Goal: Transaction & Acquisition: Purchase product/service

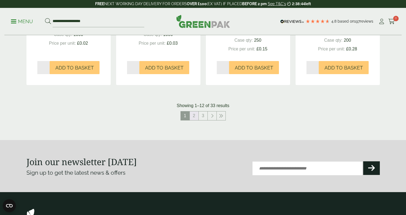
click at [196, 112] on link "2" at bounding box center [194, 116] width 9 height 9
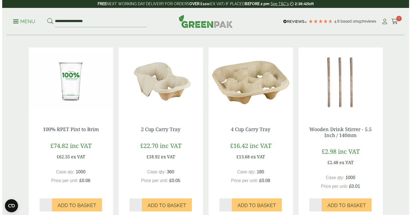
scroll to position [78, 0]
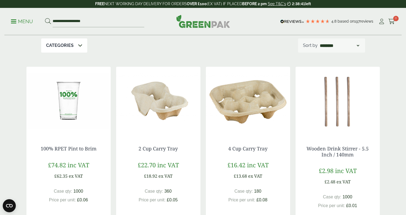
click at [20, 23] on p "Menu" at bounding box center [22, 21] width 22 height 7
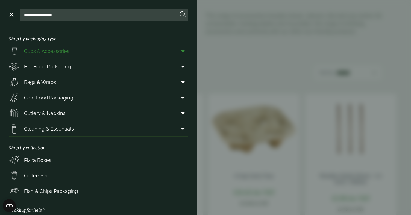
click at [81, 47] on link "Cups & Accessories" at bounding box center [98, 50] width 179 height 15
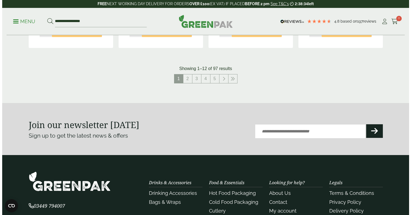
scroll to position [480, 0]
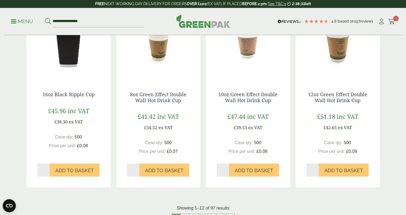
click at [12, 19] on link "Menu" at bounding box center [22, 20] width 22 height 5
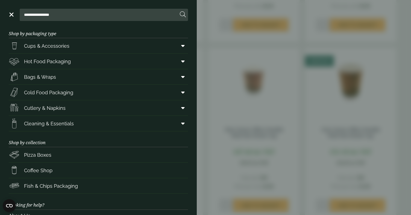
scroll to position [0, 0]
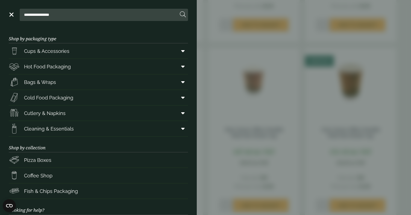
click at [68, 19] on input "**********" at bounding box center [100, 14] width 156 height 11
drag, startPoint x: 69, startPoint y: 16, endPoint x: 8, endPoint y: 11, distance: 61.0
type input "*****"
click at [180, 11] on button at bounding box center [183, 14] width 6 height 7
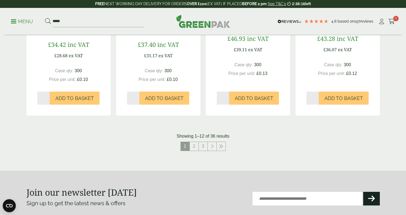
scroll to position [561, 0]
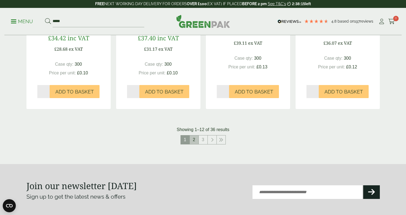
click at [195, 136] on link "2" at bounding box center [194, 140] width 9 height 9
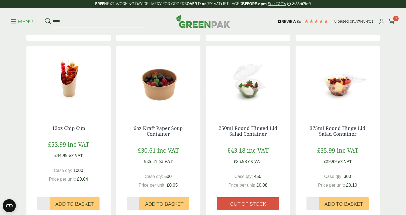
scroll to position [255, 0]
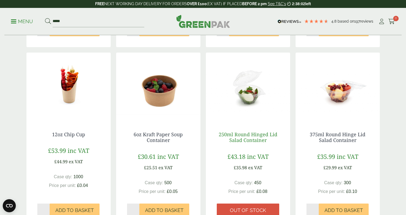
click at [252, 134] on link "250ml Round Hinged Lid Salad Container" at bounding box center [248, 137] width 59 height 13
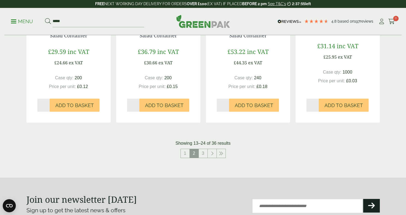
scroll to position [583, 0]
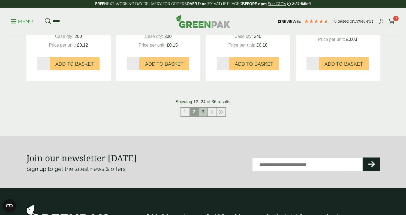
click at [203, 113] on link "3" at bounding box center [203, 112] width 9 height 9
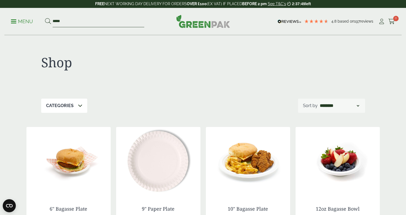
drag, startPoint x: 62, startPoint y: 23, endPoint x: 47, endPoint y: 22, distance: 14.5
click at [47, 22] on form "*****" at bounding box center [94, 21] width 99 height 11
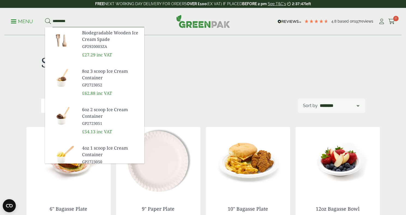
type input "*********"
click at [45, 18] on button at bounding box center [48, 21] width 6 height 7
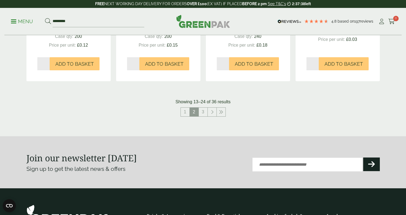
scroll to position [561, 0]
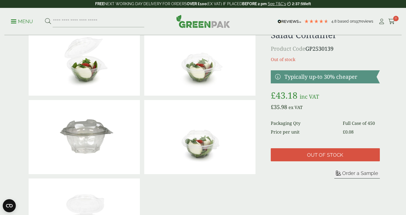
scroll to position [110, 0]
